Goal: Information Seeking & Learning: Find specific fact

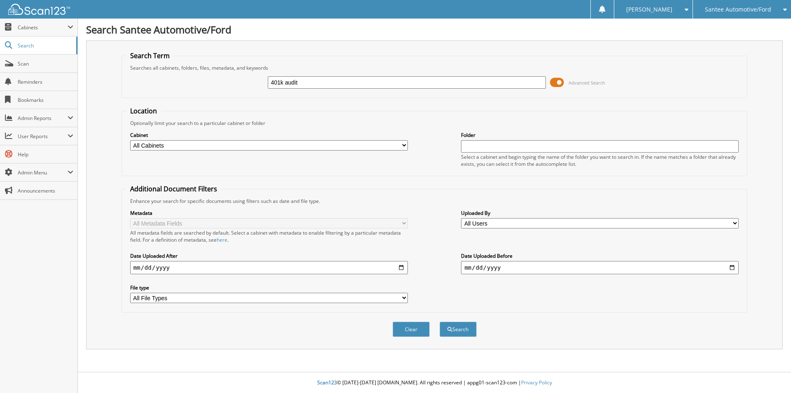
type input "401k audit"
click at [440, 321] on button "Search" at bounding box center [458, 328] width 37 height 15
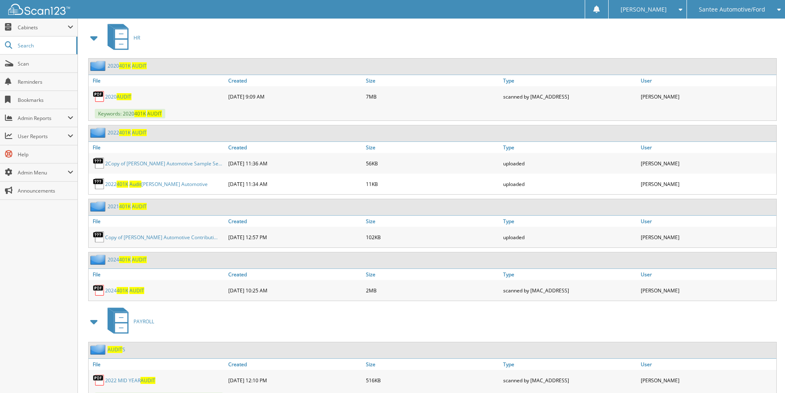
scroll to position [371, 0]
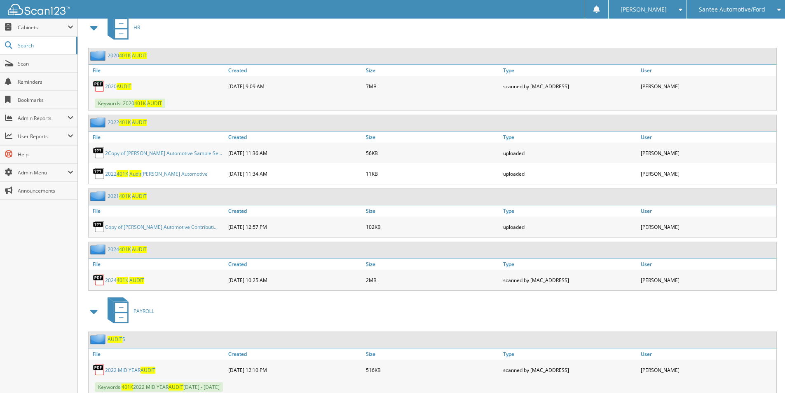
click at [120, 281] on span "401K" at bounding box center [123, 280] width 12 height 7
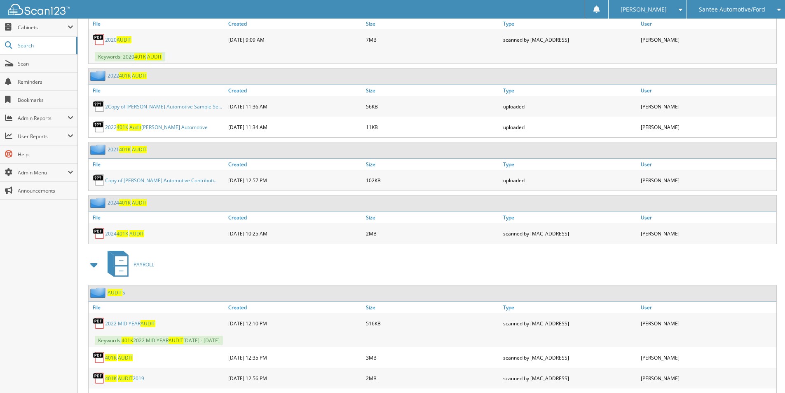
scroll to position [349, 0]
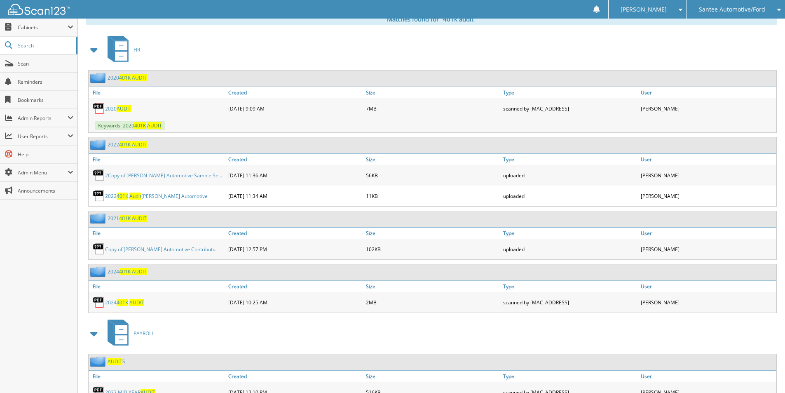
click at [127, 195] on span "401K" at bounding box center [123, 195] width 12 height 7
click at [142, 178] on link "2Copy of Johnson Automotive Sample Se..." at bounding box center [163, 175] width 117 height 7
click at [115, 108] on link "2020 AUDIT" at bounding box center [118, 108] width 26 height 7
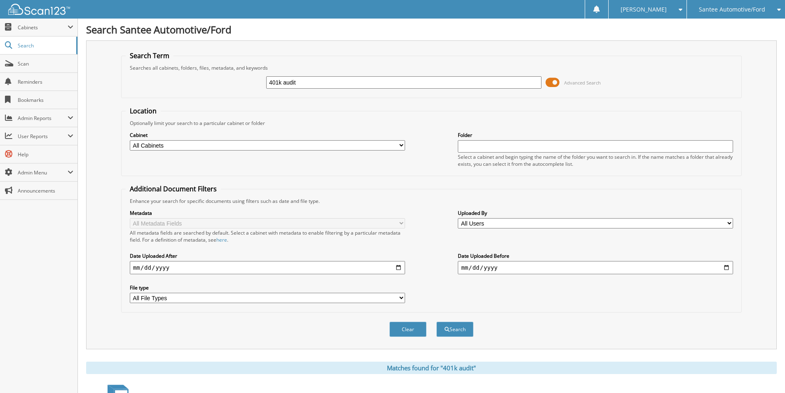
drag, startPoint x: 329, startPoint y: 84, endPoint x: 199, endPoint y: 87, distance: 130.3
click at [199, 87] on div "401k audit Advanced Search" at bounding box center [432, 82] width 612 height 22
type input "ELLOREE POLICE DEPARTMENT"
click at [436, 321] on button "Search" at bounding box center [454, 328] width 37 height 15
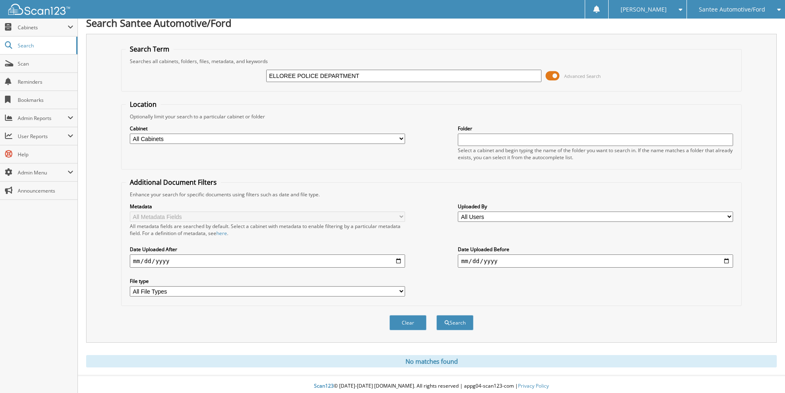
scroll to position [10, 0]
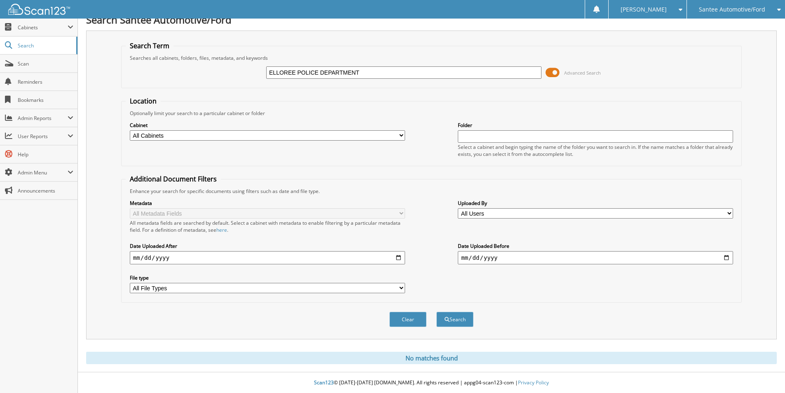
drag, startPoint x: 375, startPoint y: 72, endPoint x: 219, endPoint y: 82, distance: 156.5
click at [219, 82] on div "ELLOREE POLICE DEPARTMENT Advanced Search" at bounding box center [432, 72] width 612 height 22
type input "TOWN OF [GEOGRAPHIC_DATA]"
click at [436, 312] on button "Search" at bounding box center [454, 319] width 37 height 15
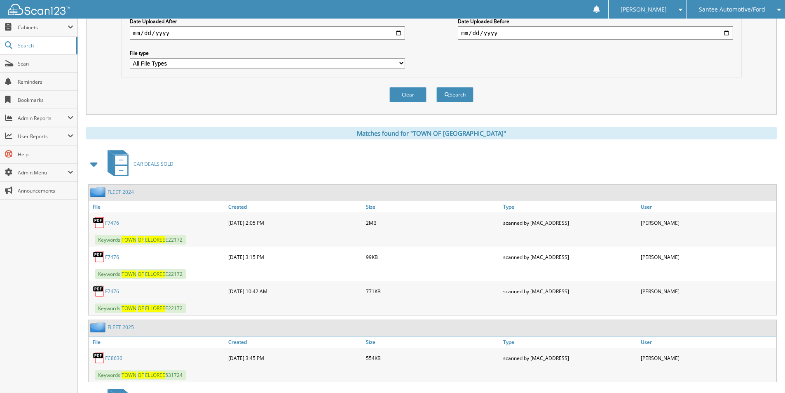
scroll to position [306, 0]
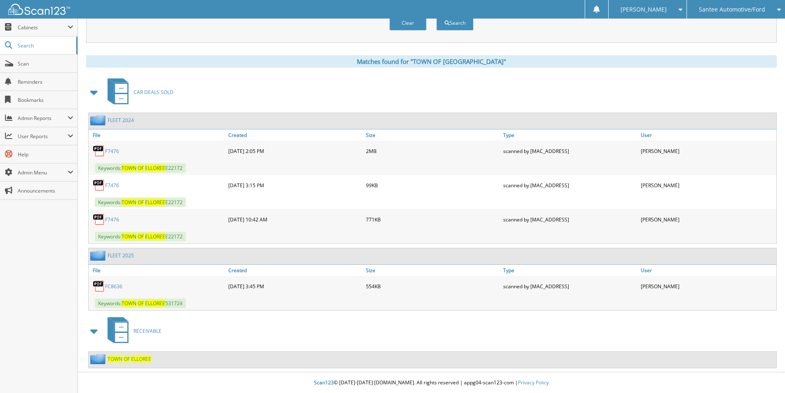
click at [113, 287] on link "FC8636" at bounding box center [113, 286] width 17 height 7
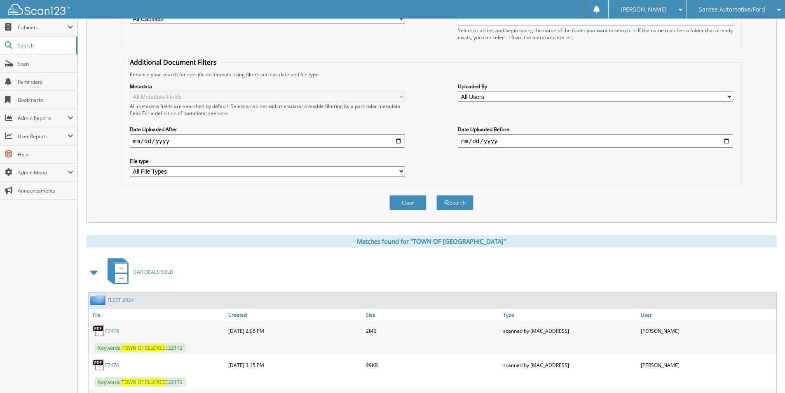
scroll to position [41, 0]
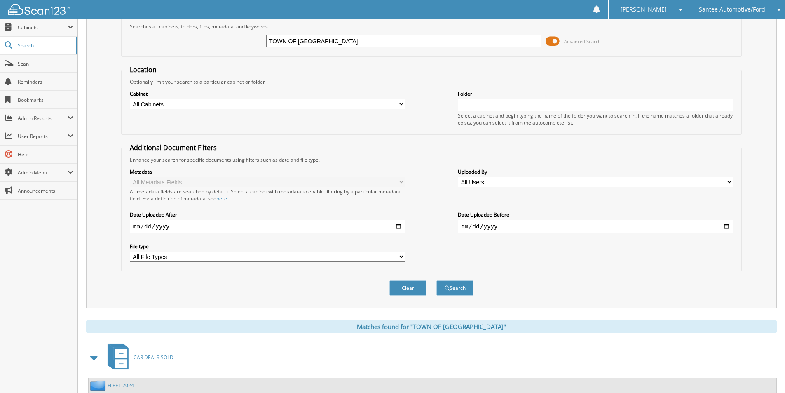
click at [222, 25] on fieldset "Search Term Searches all cabinets, folders, files, metadata, and keywords TOWN …" at bounding box center [431, 33] width 621 height 47
type input "F8636"
click at [436, 280] on button "Search" at bounding box center [454, 287] width 37 height 15
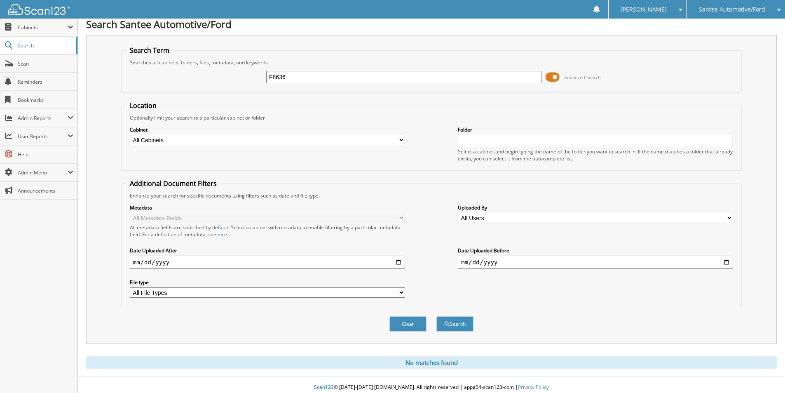
scroll to position [10, 0]
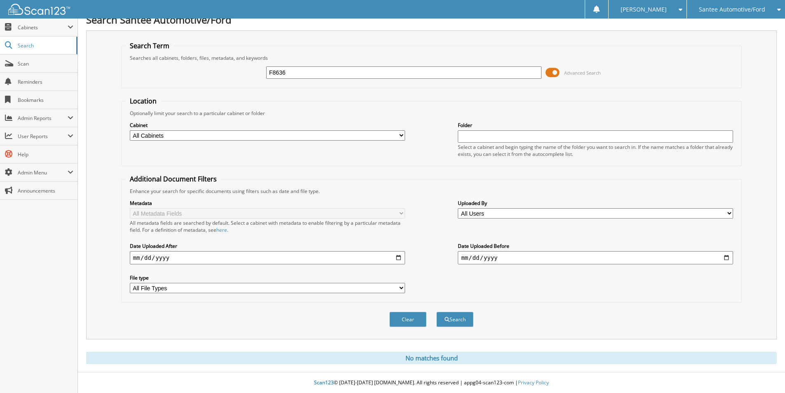
click at [270, 70] on input "F8636" at bounding box center [403, 72] width 275 height 12
type input "FC8636"
click at [436, 312] on button "Search" at bounding box center [454, 319] width 37 height 15
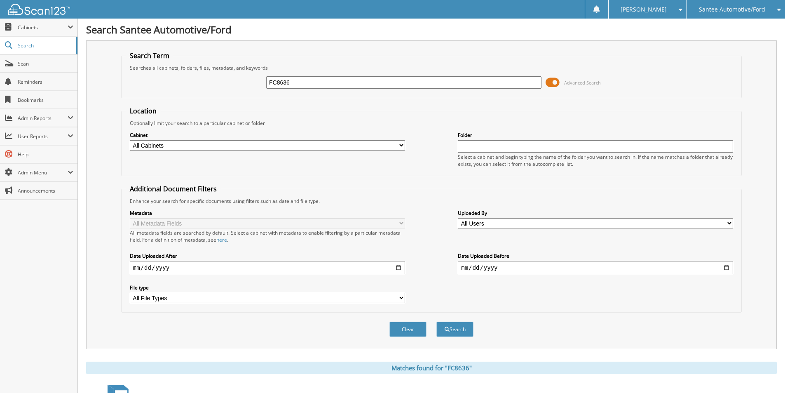
scroll to position [251, 0]
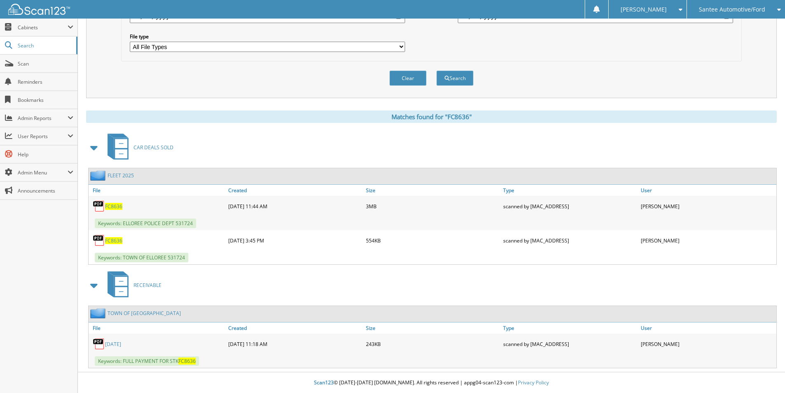
click at [114, 209] on span "FC8636" at bounding box center [113, 206] width 17 height 7
click at [32, 25] on span "Cabinets" at bounding box center [43, 27] width 50 height 7
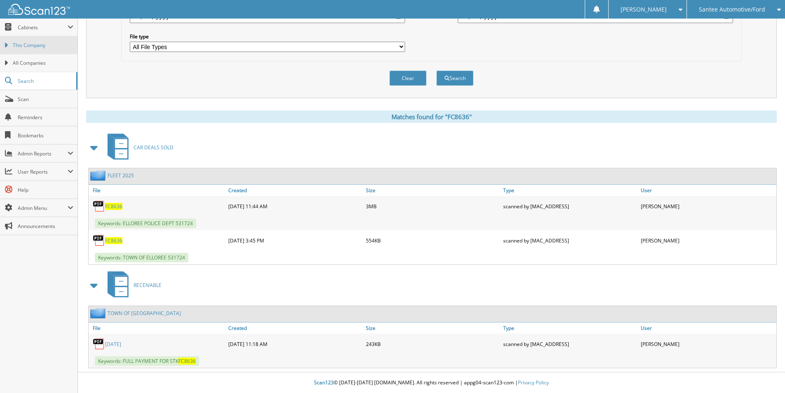
click at [45, 46] on span "This Company" at bounding box center [43, 45] width 61 height 7
